Goal: Information Seeking & Learning: Learn about a topic

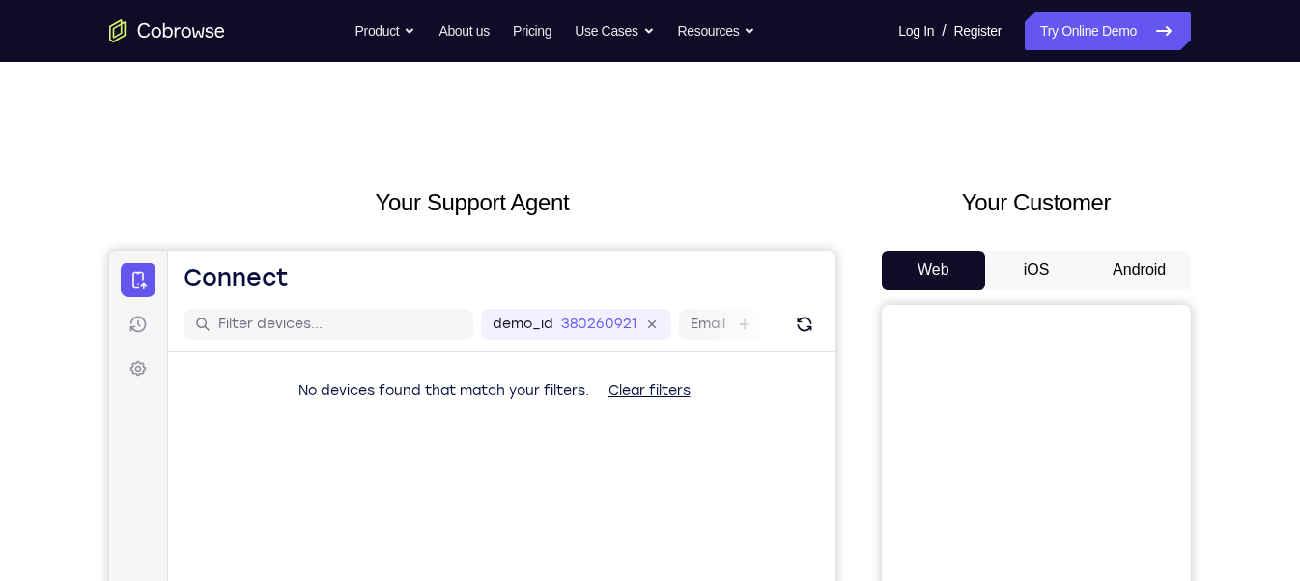
click at [1134, 252] on button "Android" at bounding box center [1139, 270] width 103 height 39
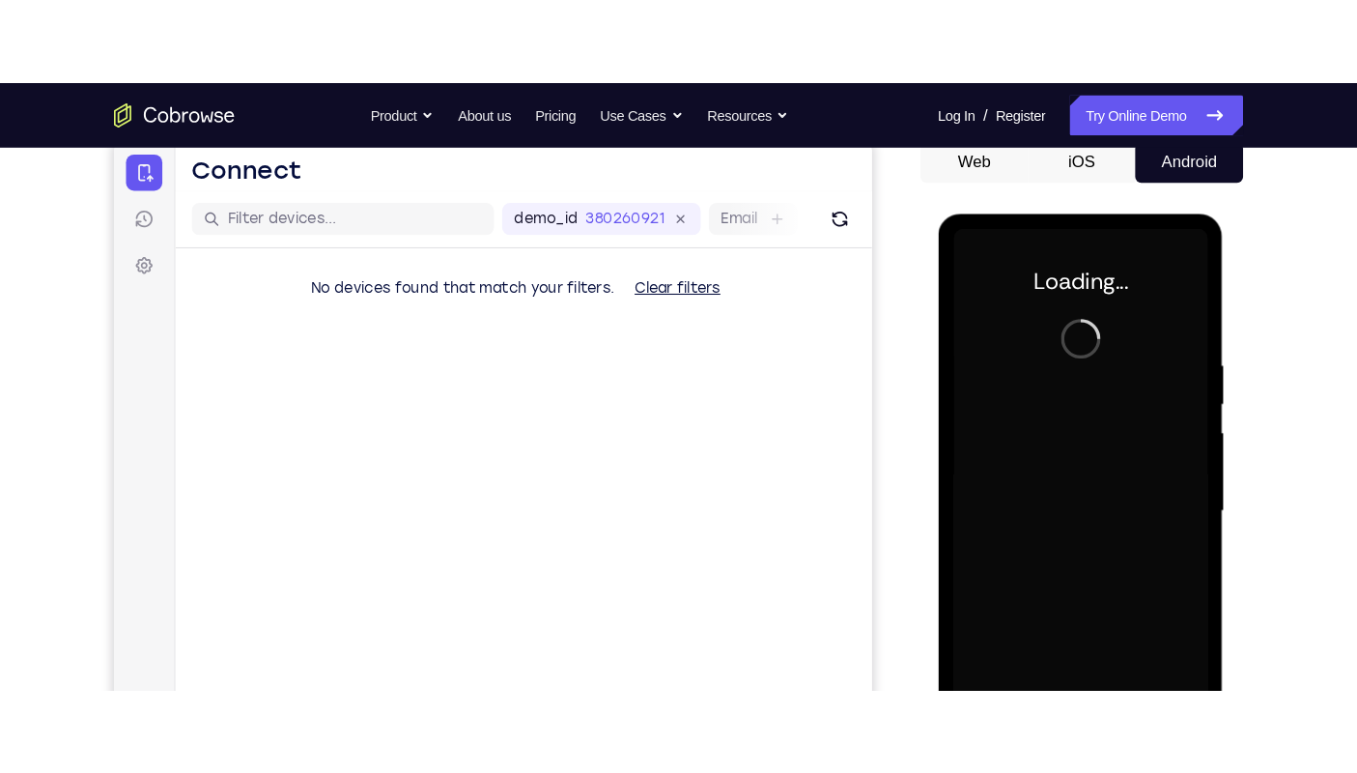
scroll to position [207, 0]
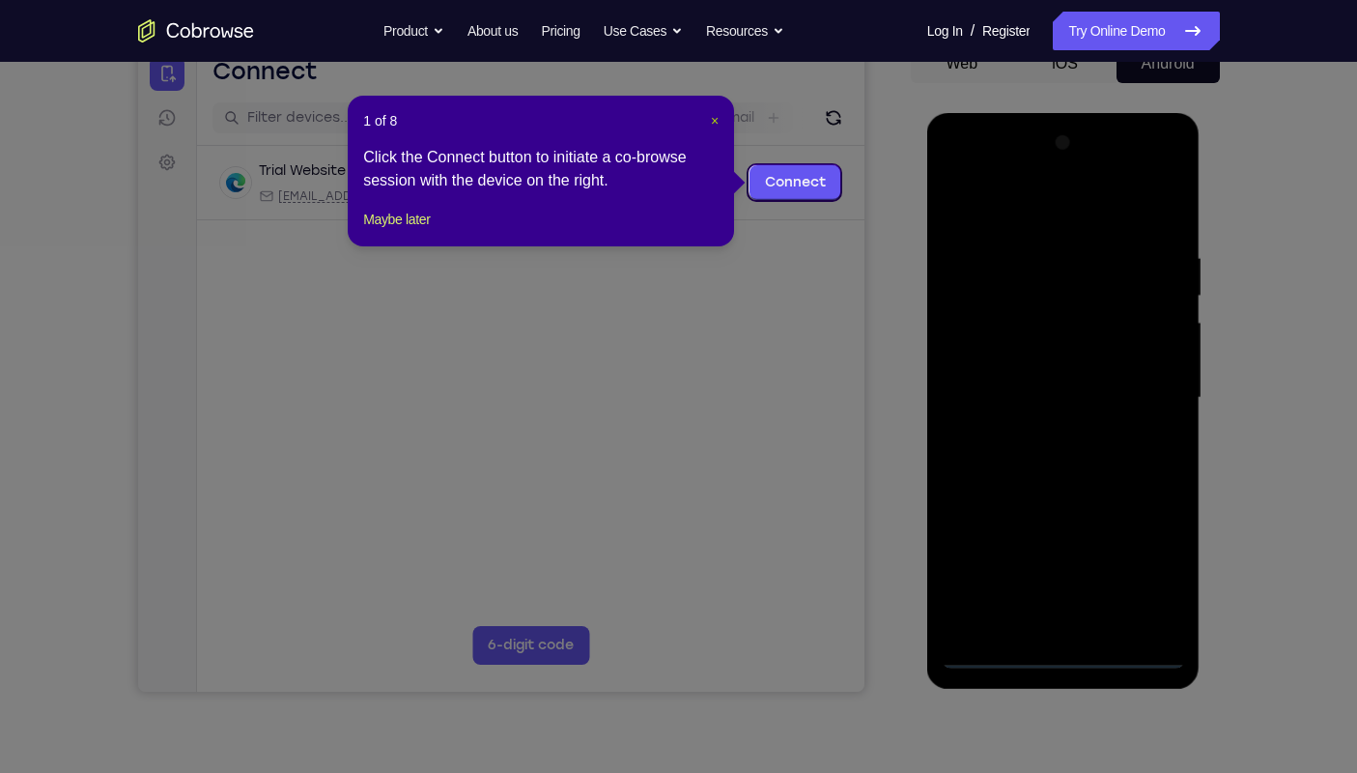
click at [714, 119] on span "×" at bounding box center [715, 120] width 8 height 15
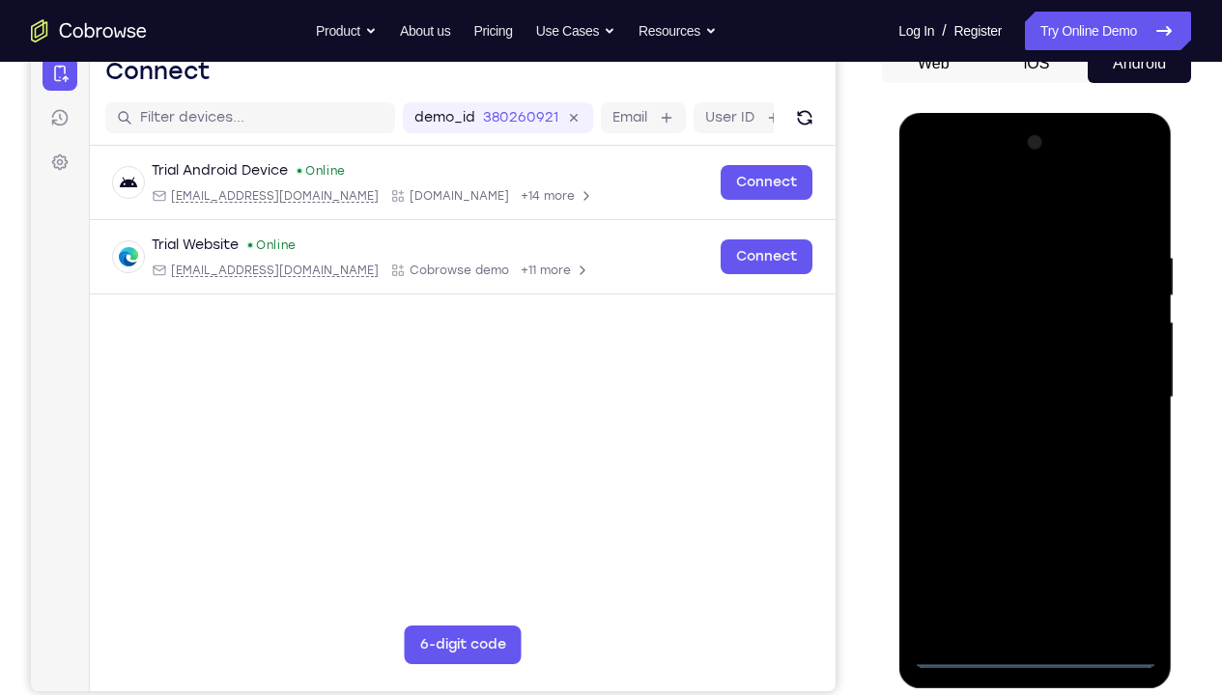
click at [1034, 580] on div at bounding box center [1034, 397] width 243 height 541
click at [1100, 579] on div at bounding box center [1034, 397] width 243 height 541
click at [1101, 575] on div at bounding box center [1034, 397] width 243 height 541
click at [1108, 577] on div at bounding box center [1034, 397] width 243 height 541
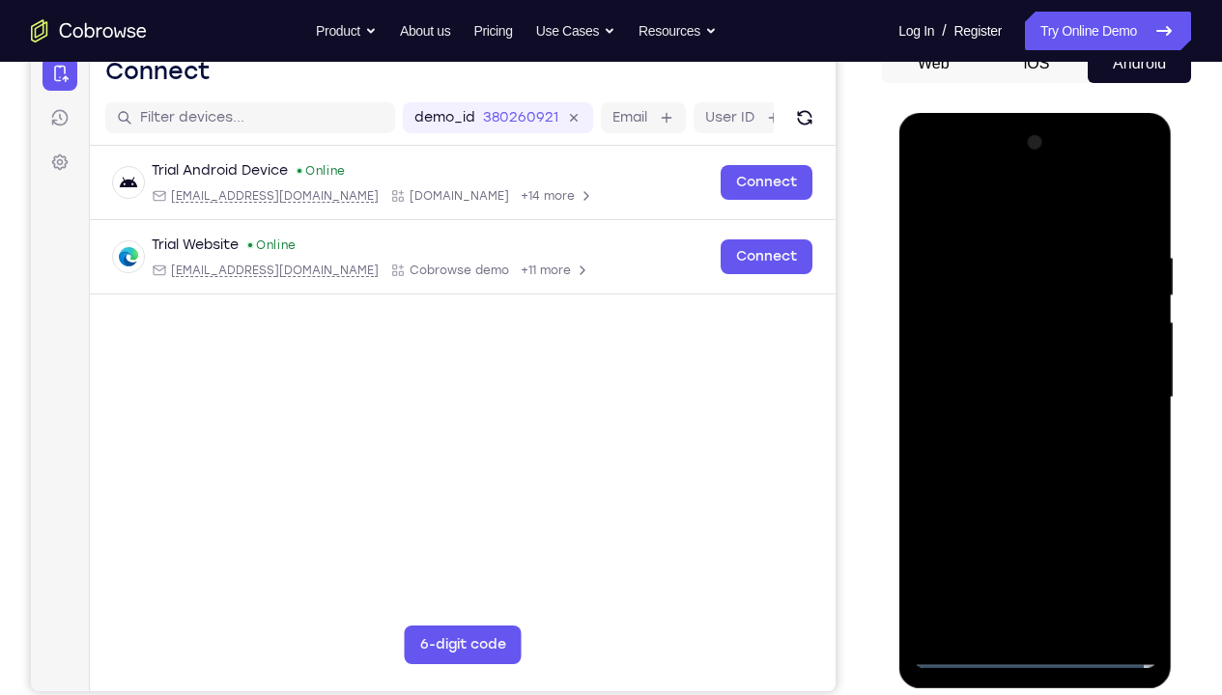
click at [1108, 577] on div at bounding box center [1034, 397] width 243 height 541
click at [935, 173] on div at bounding box center [1034, 397] width 243 height 541
click at [1117, 400] on div at bounding box center [1034, 397] width 243 height 541
click at [1011, 434] on div at bounding box center [1034, 397] width 243 height 541
click at [971, 374] on div at bounding box center [1034, 397] width 243 height 541
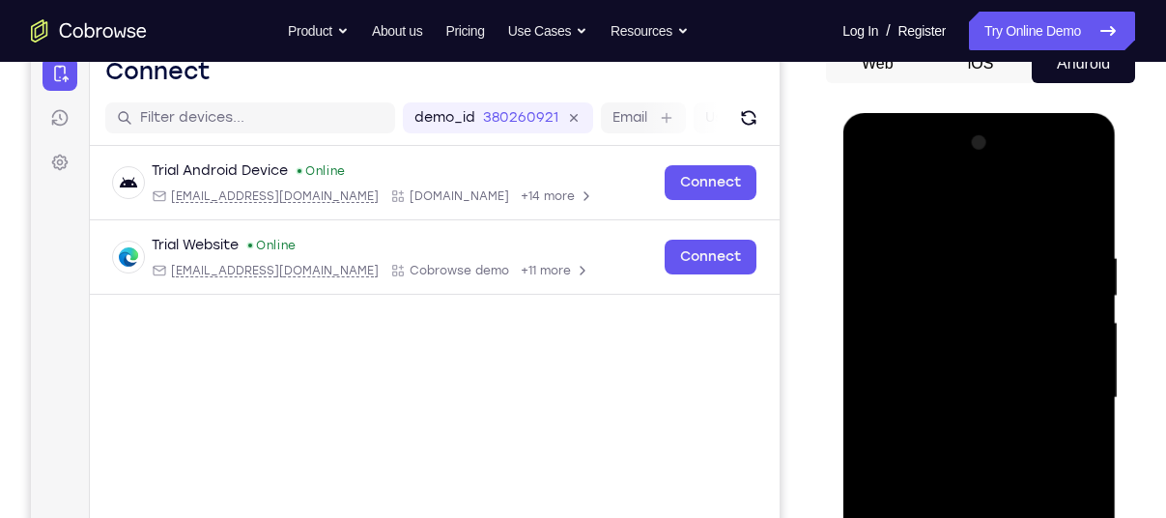
click at [994, 351] on div at bounding box center [978, 397] width 243 height 541
click at [1021, 397] on div at bounding box center [978, 397] width 243 height 541
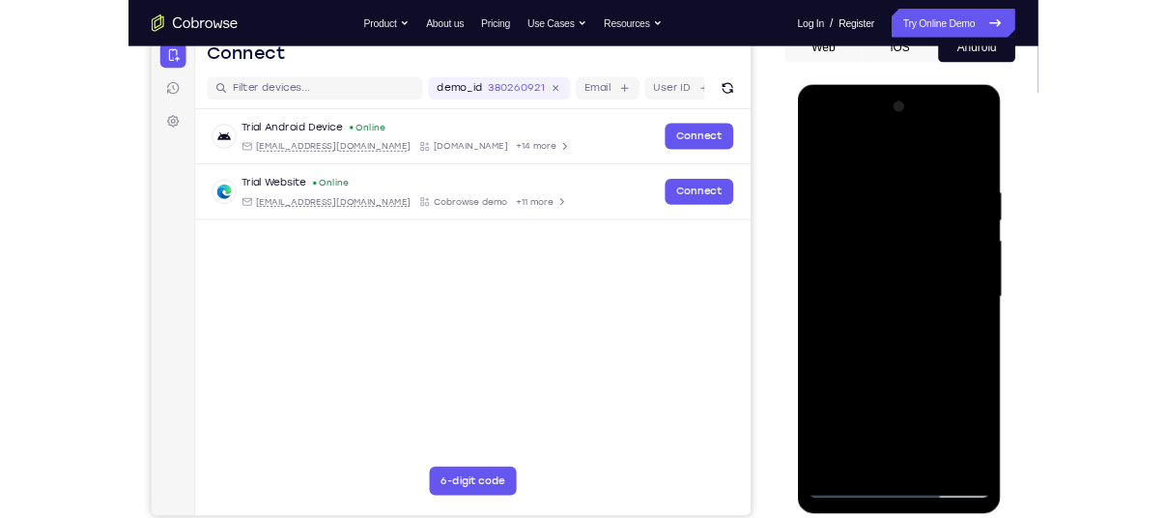
scroll to position [239, 0]
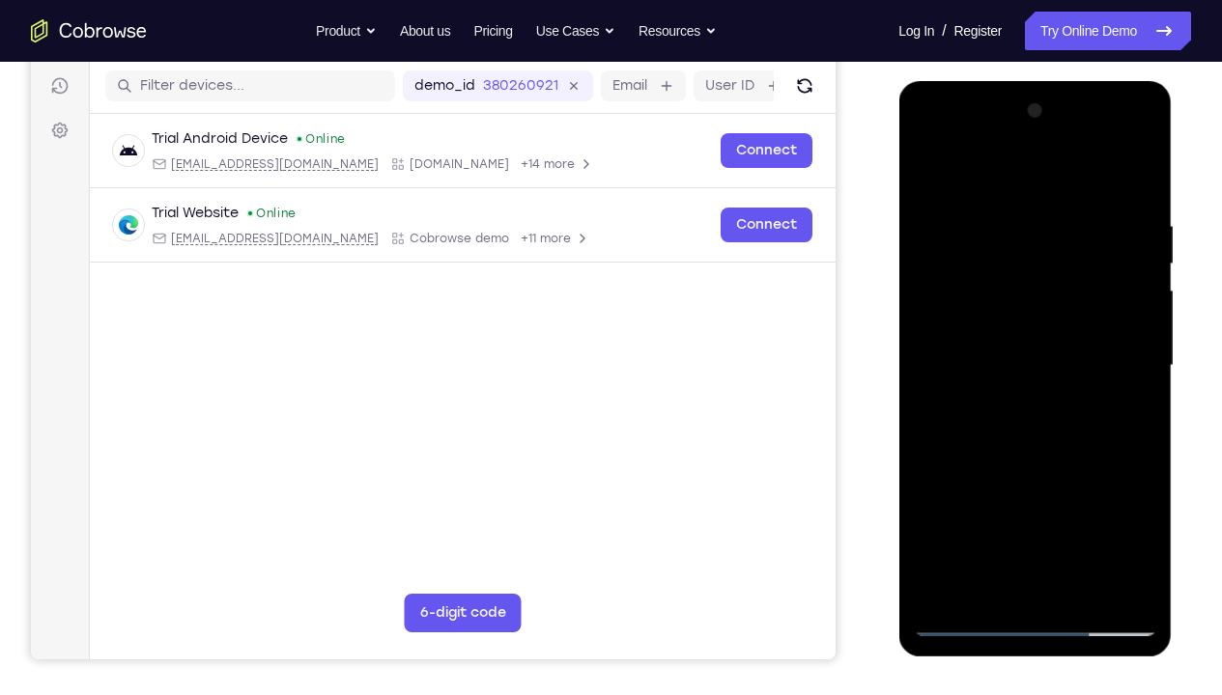
click at [1077, 424] on div at bounding box center [1034, 366] width 243 height 541
drag, startPoint x: 976, startPoint y: 184, endPoint x: 1253, endPoint y: 219, distance: 278.4
click at [1173, 219] on html "Online web based iOS Simulators and Android Emulators. Run iPhone, iPad, Mobile…" at bounding box center [1035, 371] width 275 height 580
click at [1136, 200] on div at bounding box center [1034, 366] width 243 height 541
click at [1141, 580] on div at bounding box center [1034, 366] width 243 height 541
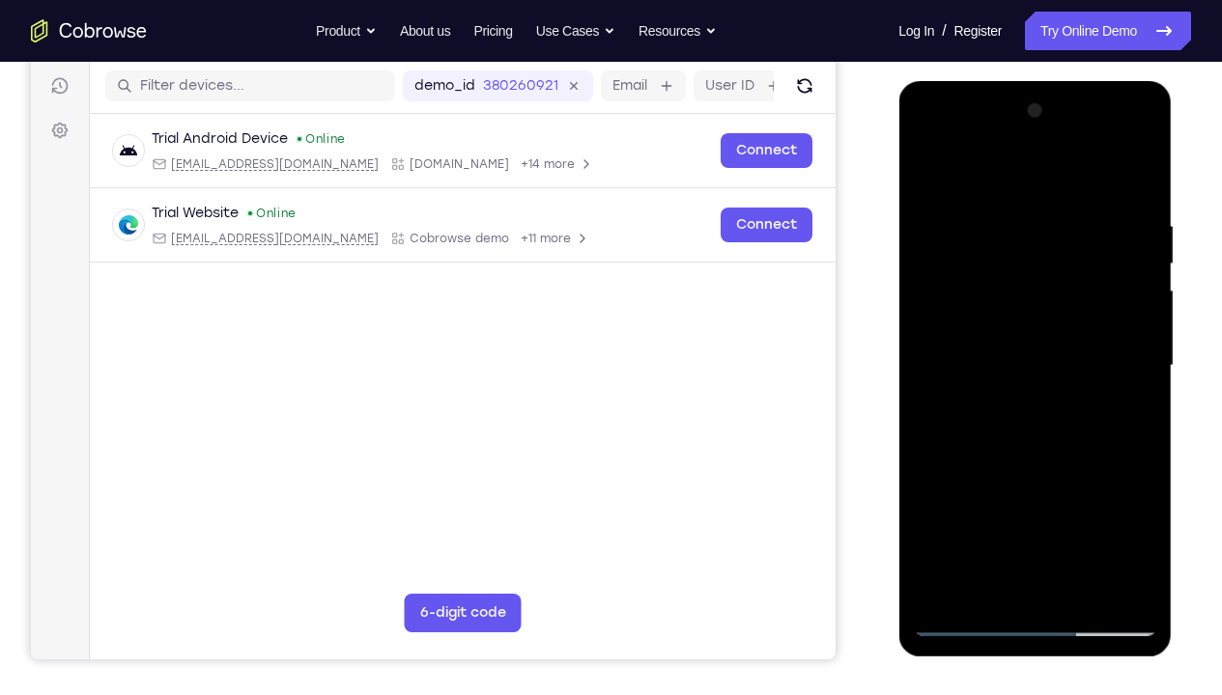
click at [1088, 580] on div at bounding box center [1034, 366] width 243 height 541
click at [1025, 465] on div at bounding box center [1034, 366] width 243 height 541
click at [1088, 344] on div at bounding box center [1034, 366] width 243 height 541
click at [979, 580] on div at bounding box center [1034, 366] width 243 height 541
click at [1121, 412] on div at bounding box center [1034, 366] width 243 height 541
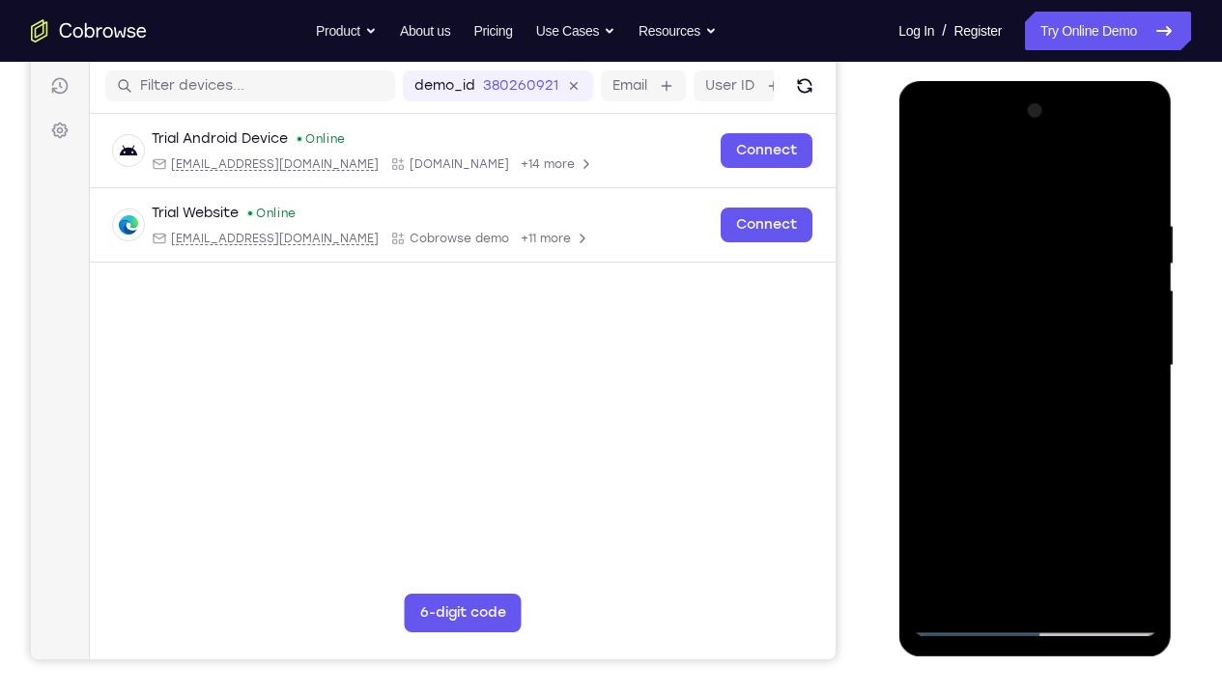
drag, startPoint x: 1048, startPoint y: 269, endPoint x: 1042, endPoint y: 467, distance: 199.0
click at [1042, 467] on div at bounding box center [1034, 366] width 243 height 541
drag, startPoint x: 1067, startPoint y: 364, endPoint x: 1154, endPoint y: 0, distance: 374.4
click at [1154, 81] on html "Online web based iOS Simulators and Android Emulators. Run iPhone, iPad, Mobile…" at bounding box center [1035, 371] width 275 height 580
drag, startPoint x: 1021, startPoint y: 350, endPoint x: 1041, endPoint y: 103, distance: 247.1
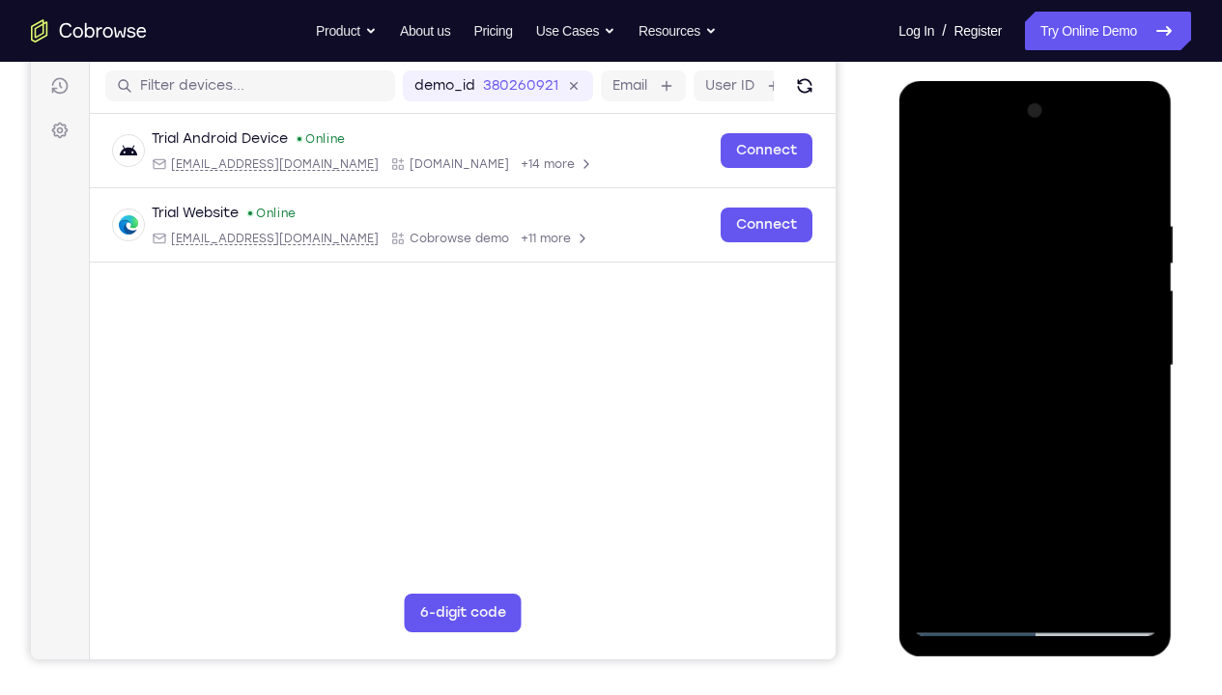
click at [1041, 103] on div at bounding box center [1034, 366] width 243 height 541
click at [995, 410] on div at bounding box center [1034, 366] width 243 height 541
